Goal: Task Accomplishment & Management: Manage account settings

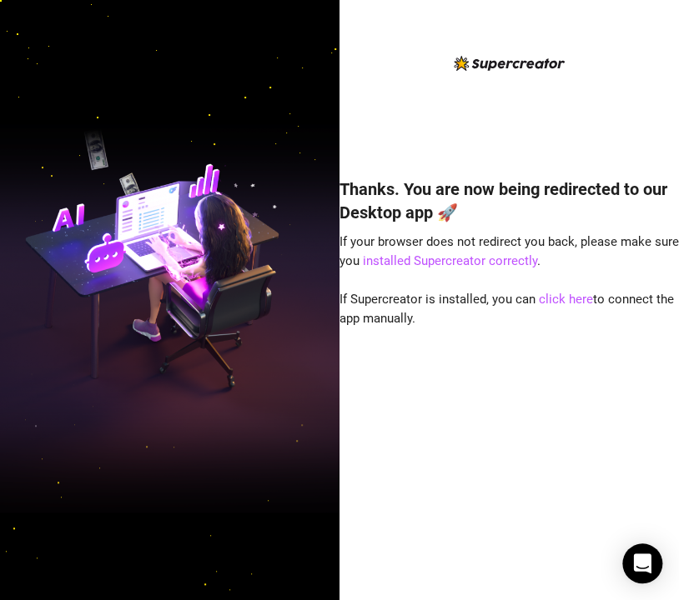
click at [640, 81] on div "Thanks. You are now being redirected to our Desktop app 🚀 If your browser does …" at bounding box center [508, 313] width 339 height 520
click at [575, 302] on link "click here" at bounding box center [566, 299] width 54 height 15
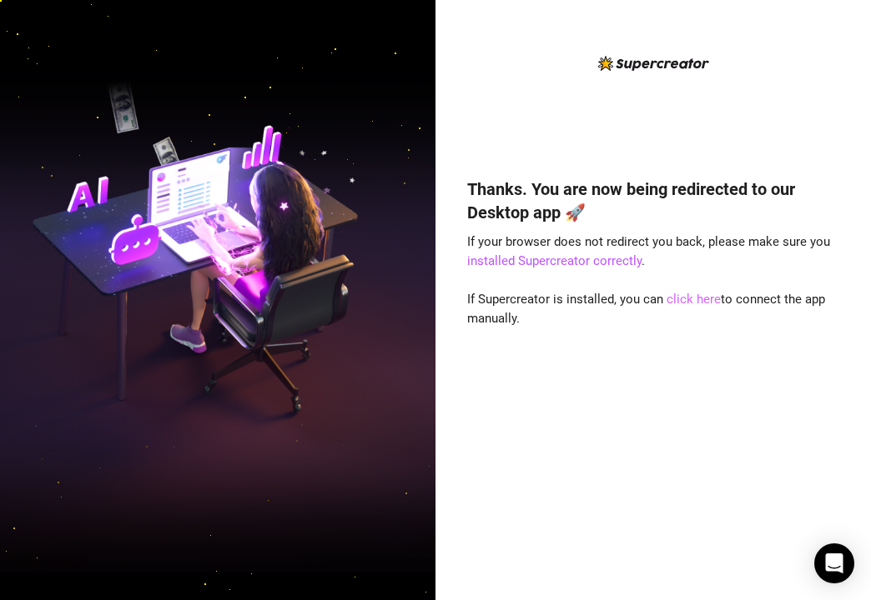
click at [695, 297] on link "click here" at bounding box center [693, 299] width 54 height 15
click at [691, 299] on link "click here" at bounding box center [693, 299] width 54 height 15
click at [703, 301] on link "click here" at bounding box center [693, 299] width 54 height 15
click at [689, 302] on link "click here" at bounding box center [693, 299] width 54 height 15
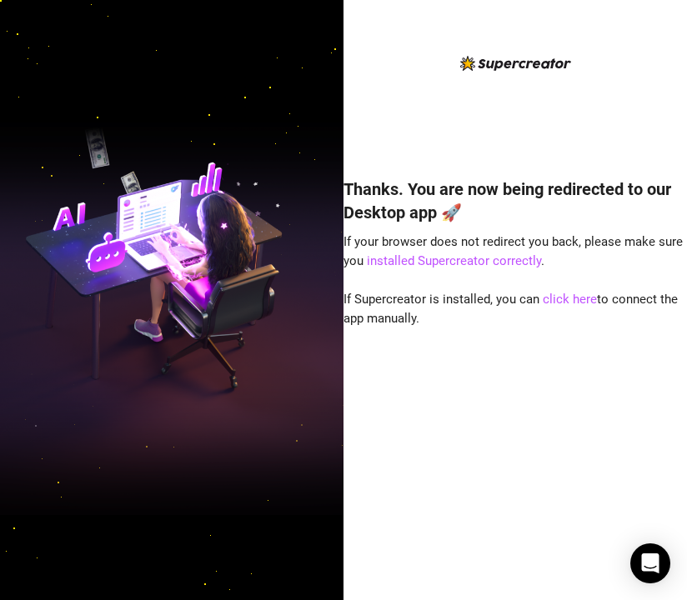
click at [193, 209] on img at bounding box center [172, 300] width 344 height 431
click at [539, 77] on div "Thanks. You are now being redirected to our Desktop app 🚀 If your browser does …" at bounding box center [516, 313] width 344 height 520
click at [492, 256] on link "installed Supercreator correctly" at bounding box center [454, 261] width 174 height 15
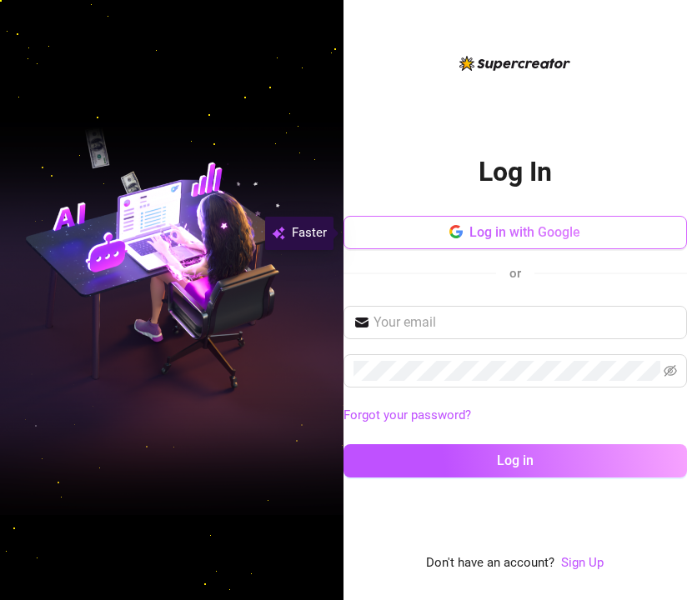
click at [499, 235] on span "Log in with Google" at bounding box center [524, 232] width 111 height 16
click at [547, 238] on span "Log in with Google" at bounding box center [524, 232] width 111 height 16
click at [498, 238] on span "Log in with Google" at bounding box center [524, 232] width 111 height 16
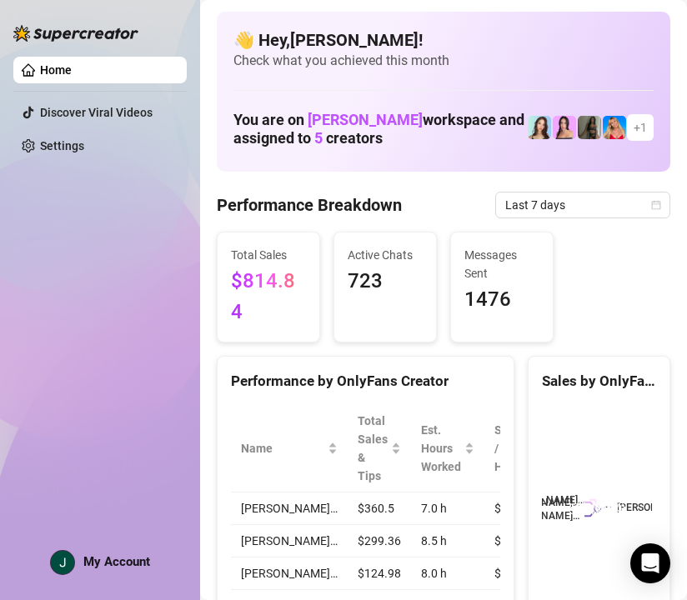
click at [90, 557] on span "My Account" at bounding box center [116, 562] width 67 height 15
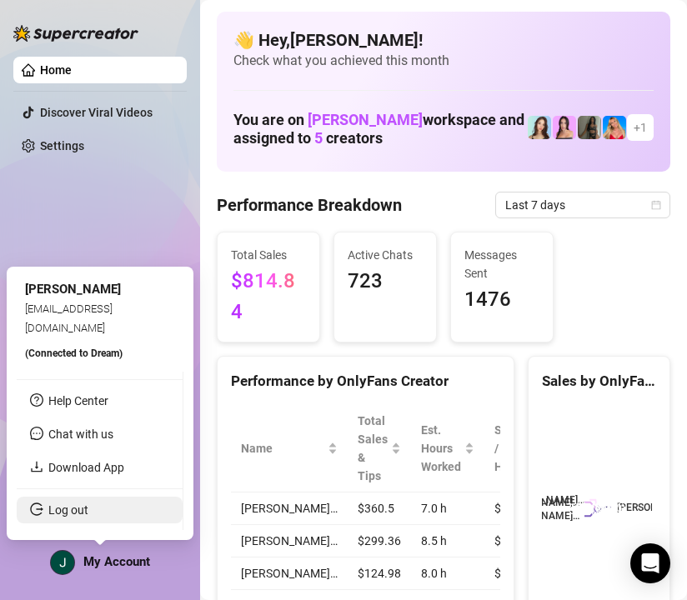
click at [78, 513] on link "Log out" at bounding box center [68, 510] width 40 height 13
